Goal: Task Accomplishment & Management: Manage account settings

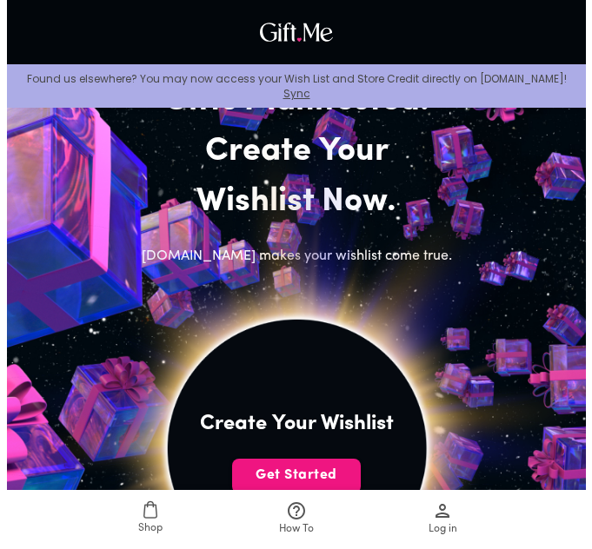
scroll to position [345, 0]
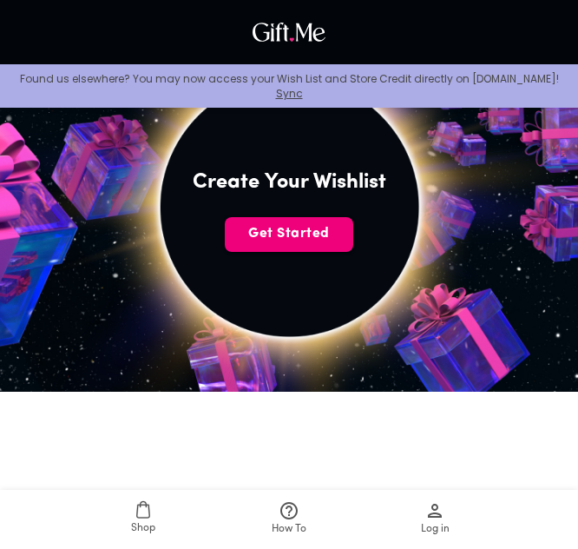
click at [301, 241] on span "Get Started" at bounding box center [289, 233] width 129 height 19
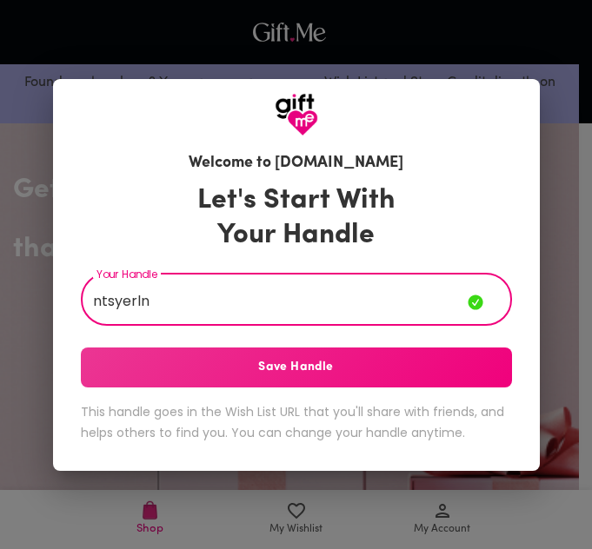
type input "ntsyerln"
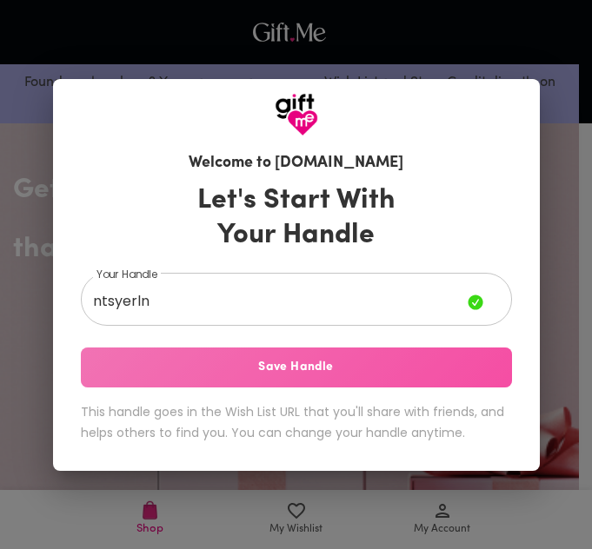
click at [274, 358] on span "Save Handle" at bounding box center [296, 367] width 431 height 19
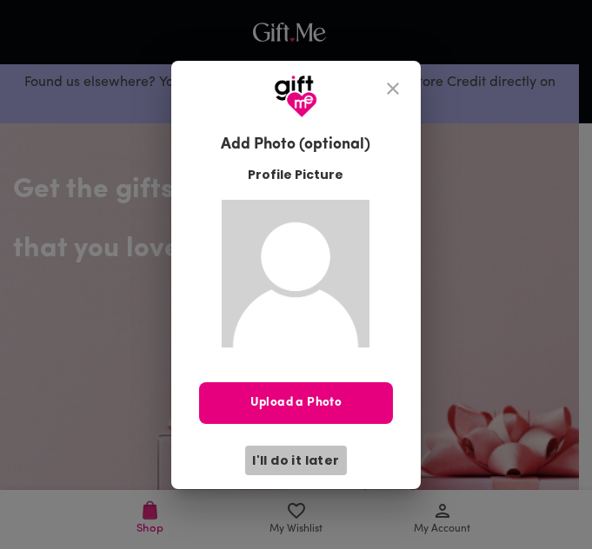
click at [320, 463] on span "I'll do it later" at bounding box center [295, 460] width 87 height 19
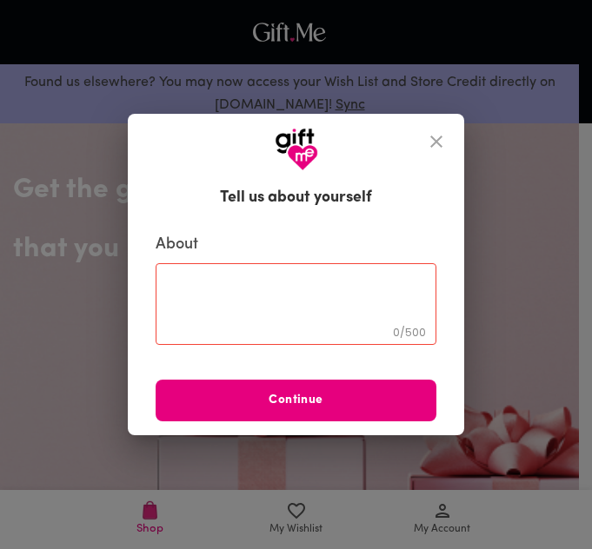
click at [430, 143] on icon "close" at bounding box center [436, 142] width 12 height 12
